Goal: Task Accomplishment & Management: Manage account settings

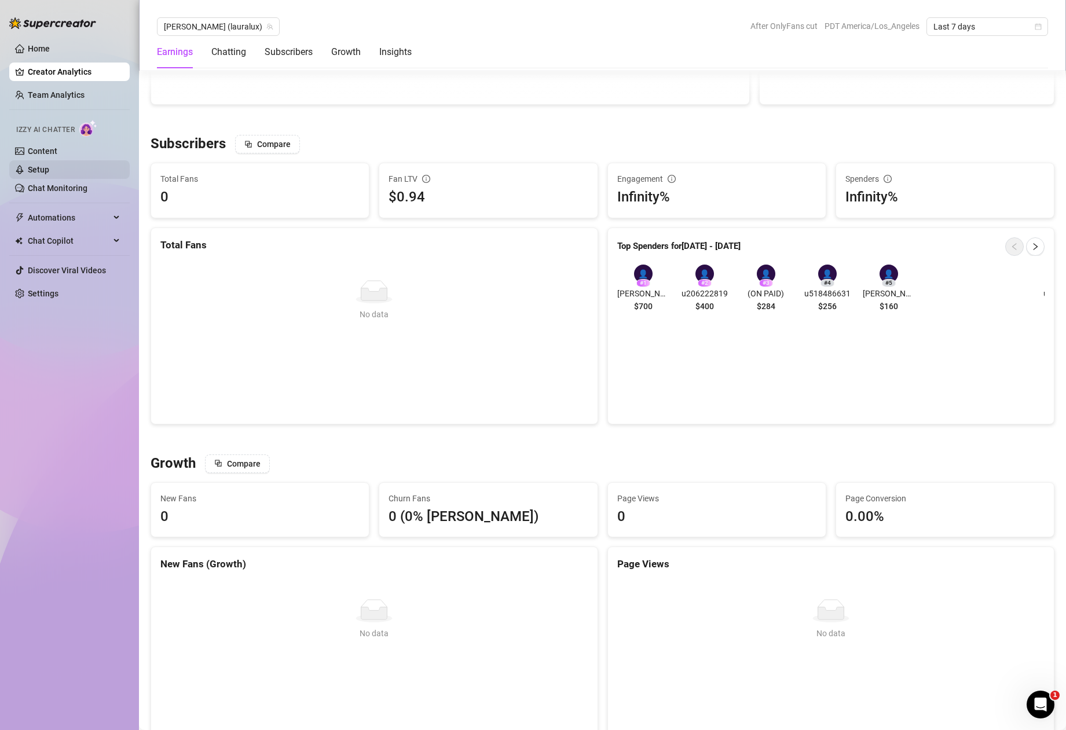
scroll to position [466, 0]
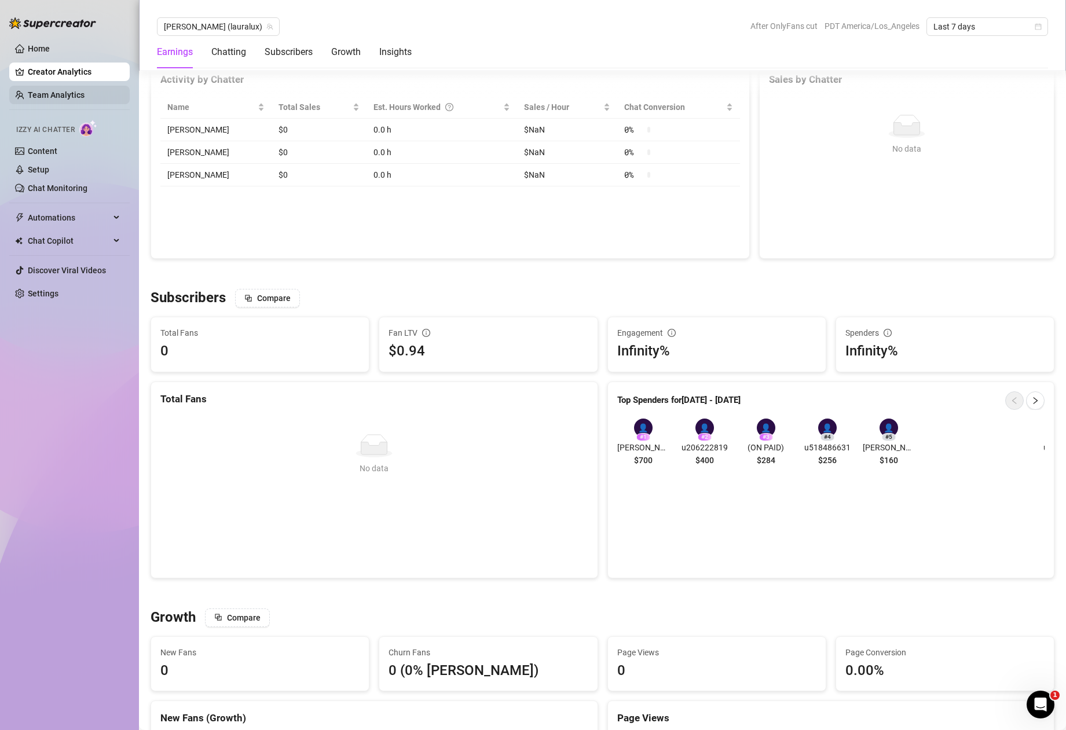
click at [57, 90] on link "Team Analytics" at bounding box center [56, 94] width 57 height 9
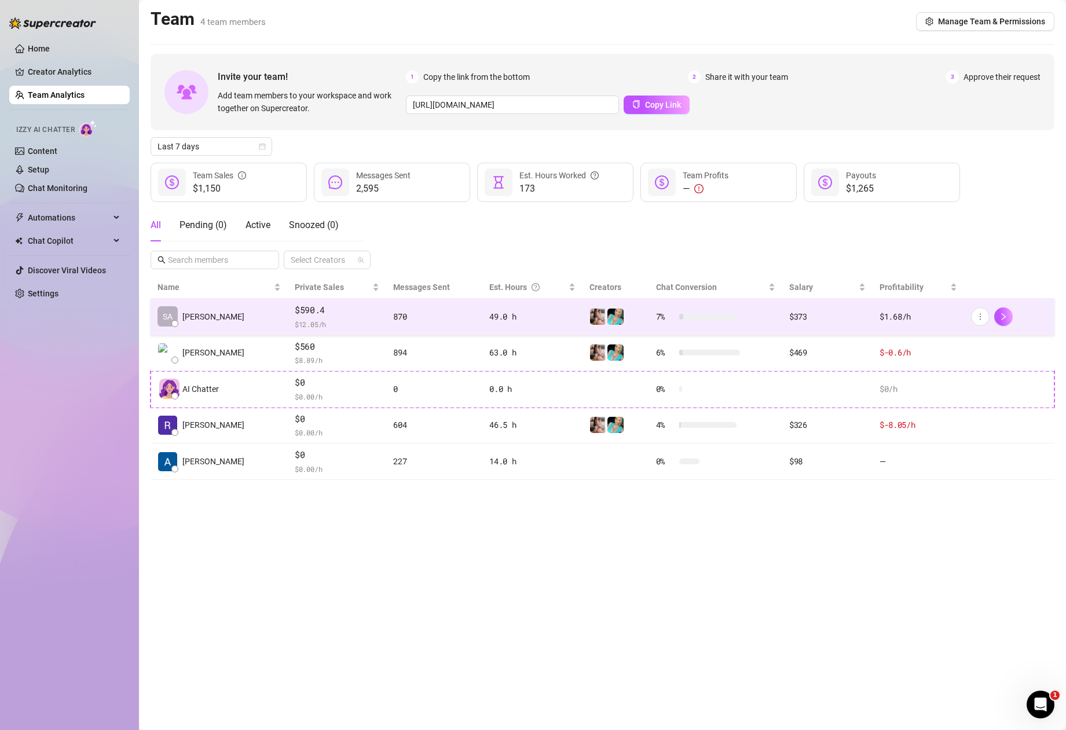
click at [570, 329] on td "49.0 h" at bounding box center [532, 317] width 100 height 36
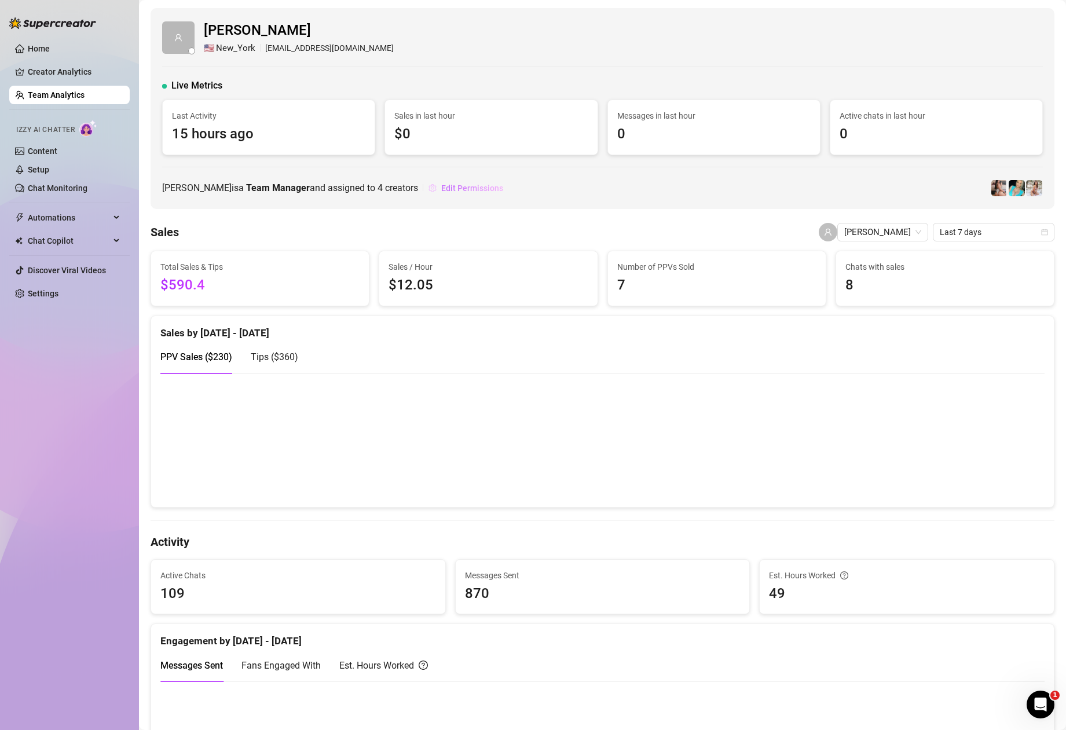
click at [491, 193] on button "Edit Permissions" at bounding box center [466, 188] width 76 height 19
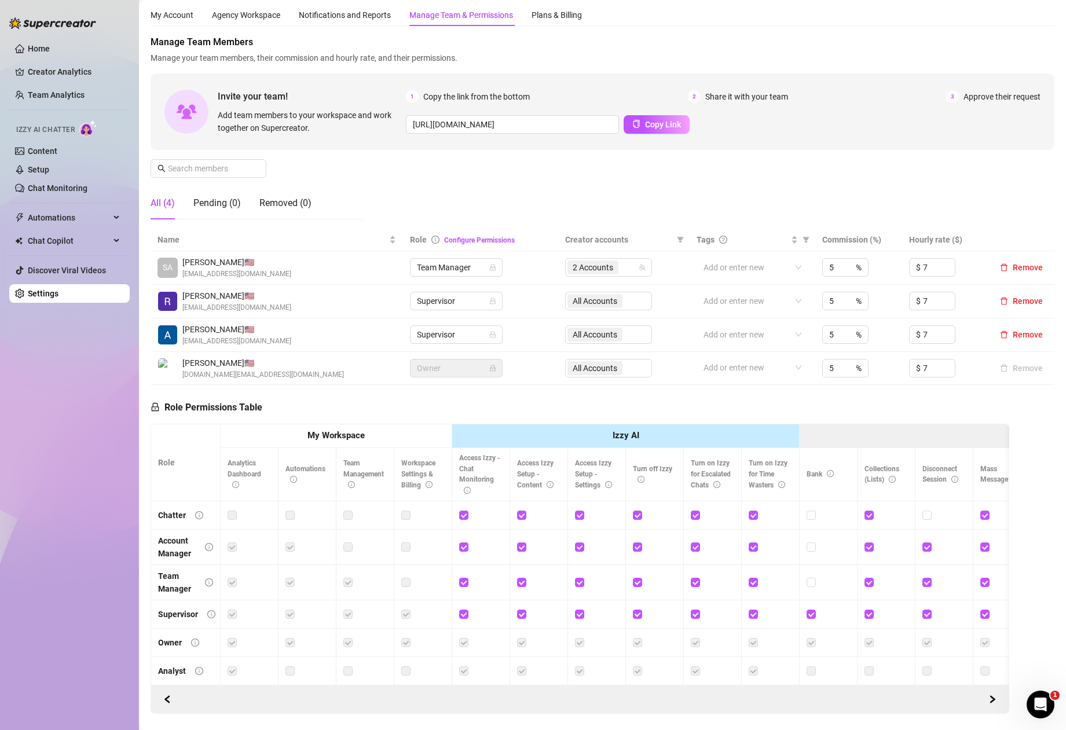
scroll to position [72, 0]
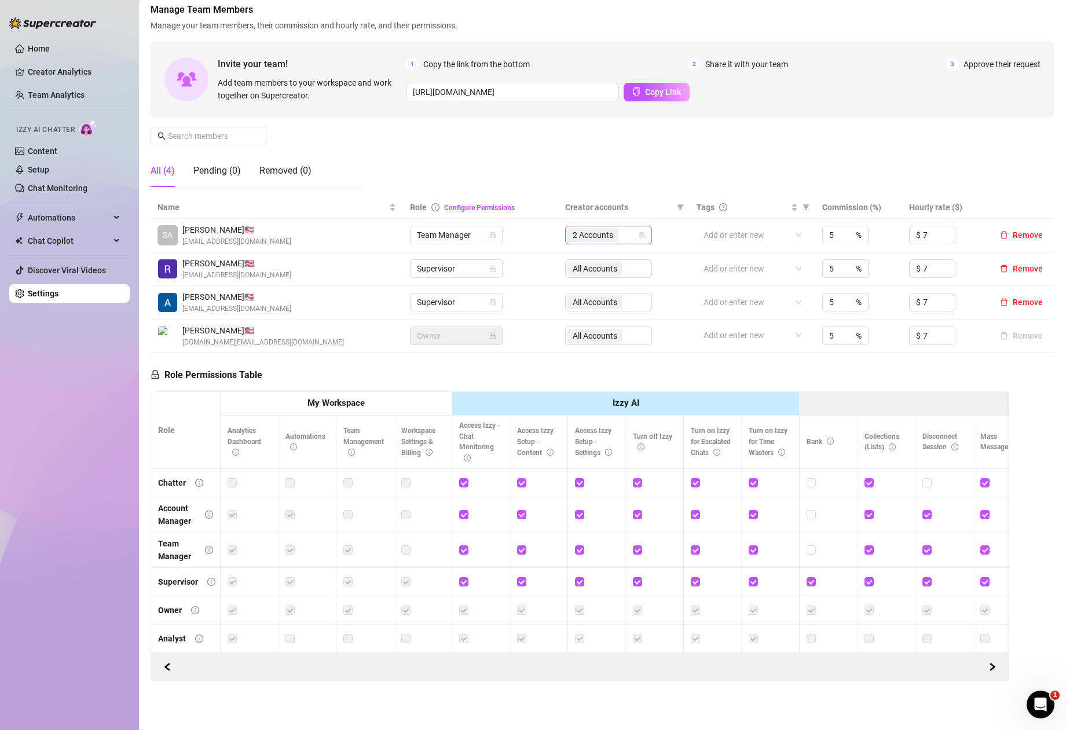
click at [599, 229] on span "2 Accounts" at bounding box center [593, 235] width 41 height 13
click at [613, 302] on span "[PERSON_NAME]" at bounding box center [644, 299] width 62 height 9
click at [618, 317] on span "[PERSON_NAME]" at bounding box center [644, 315] width 62 height 9
checkbox input "true"
click at [671, 222] on td "All Accounts" at bounding box center [623, 236] width 131 height 34
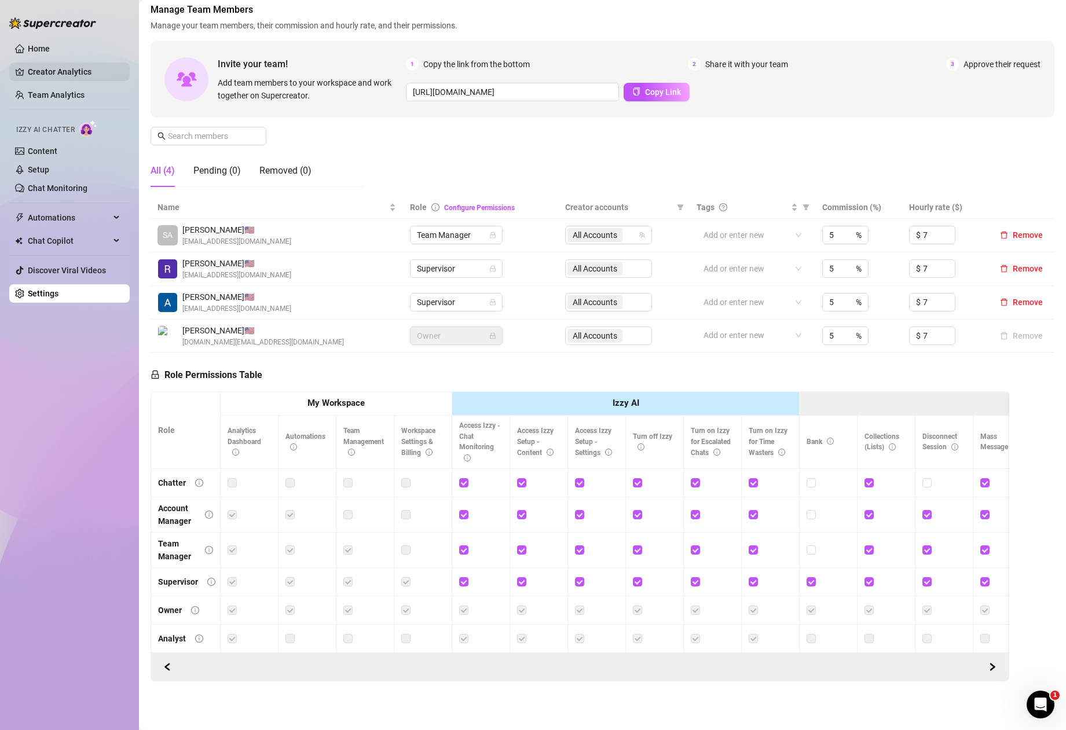
click at [69, 69] on link "Creator Analytics" at bounding box center [74, 72] width 93 height 19
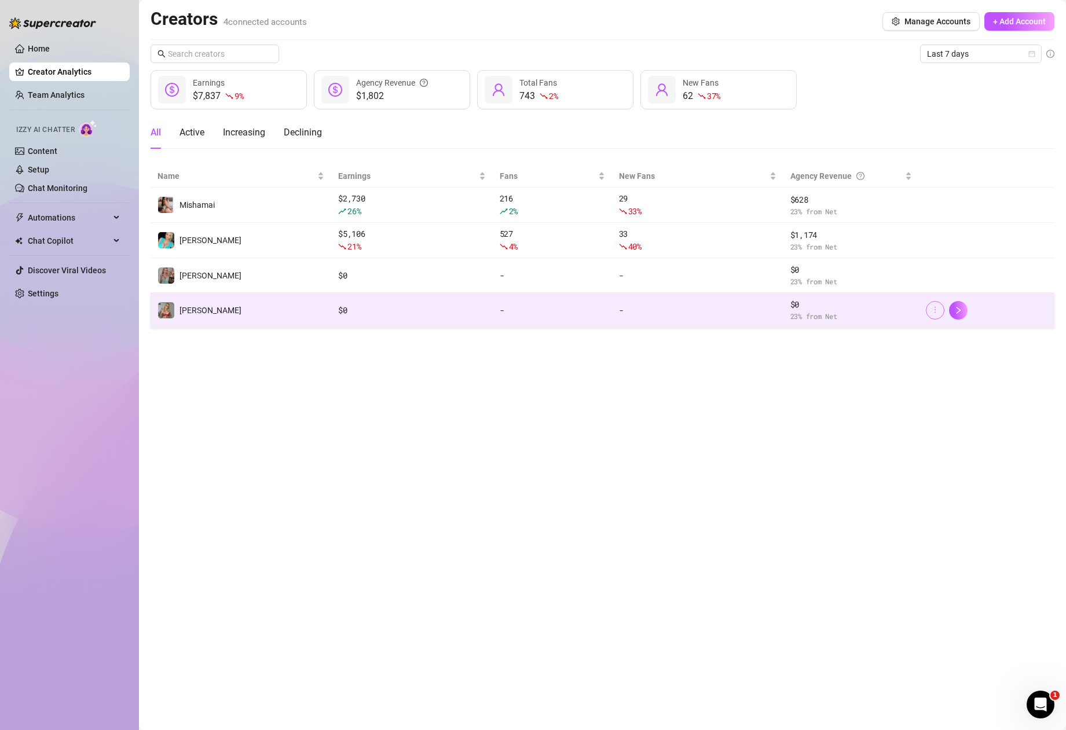
click at [932, 311] on icon "more" at bounding box center [935, 310] width 8 height 8
click at [931, 311] on icon "more" at bounding box center [935, 310] width 8 height 8
click at [198, 314] on div "[PERSON_NAME]" at bounding box center [210, 310] width 62 height 13
